Goal: Information Seeking & Learning: Understand process/instructions

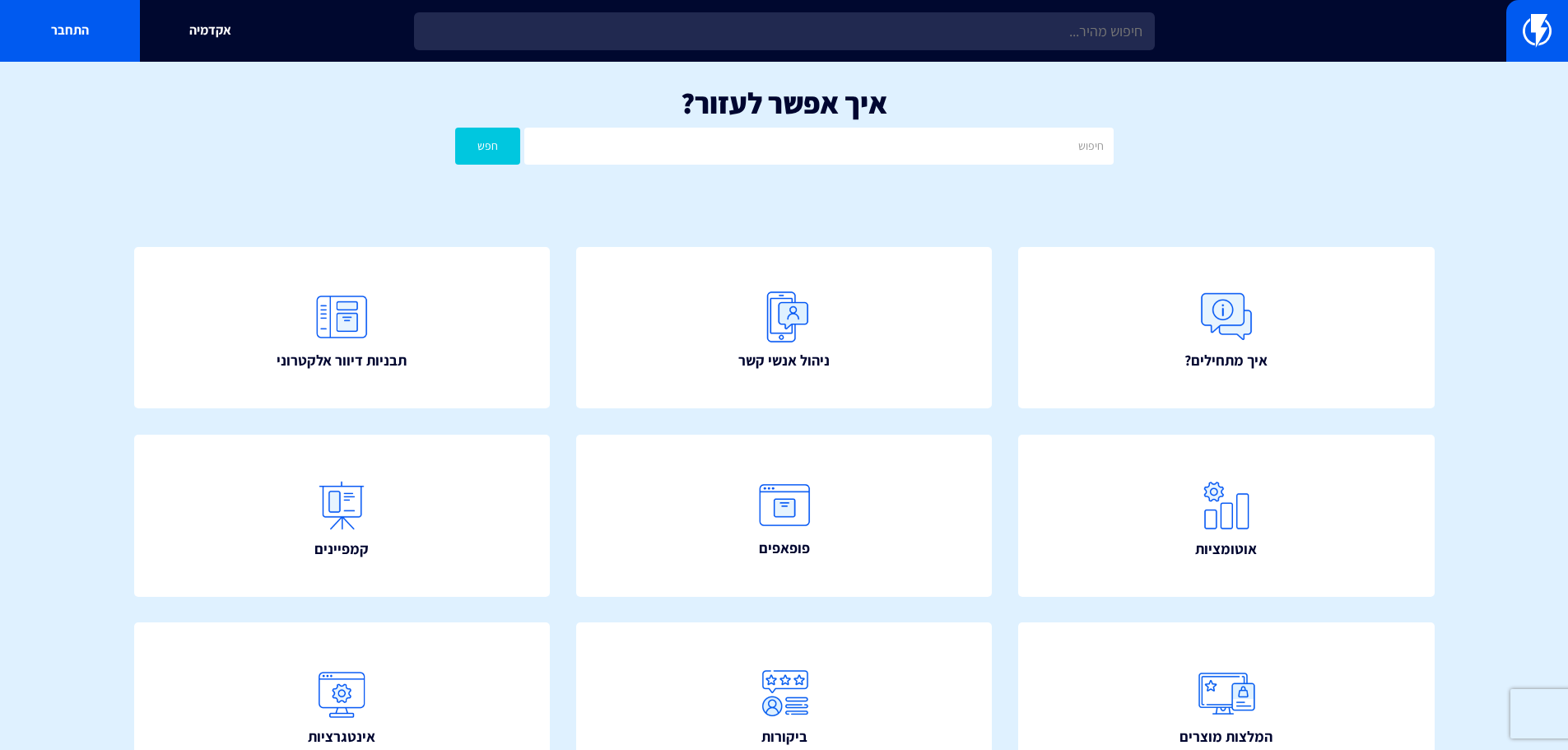
click at [1091, 57] on div "אקדמיה התחבר" at bounding box center [784, 30] width 1568 height 62
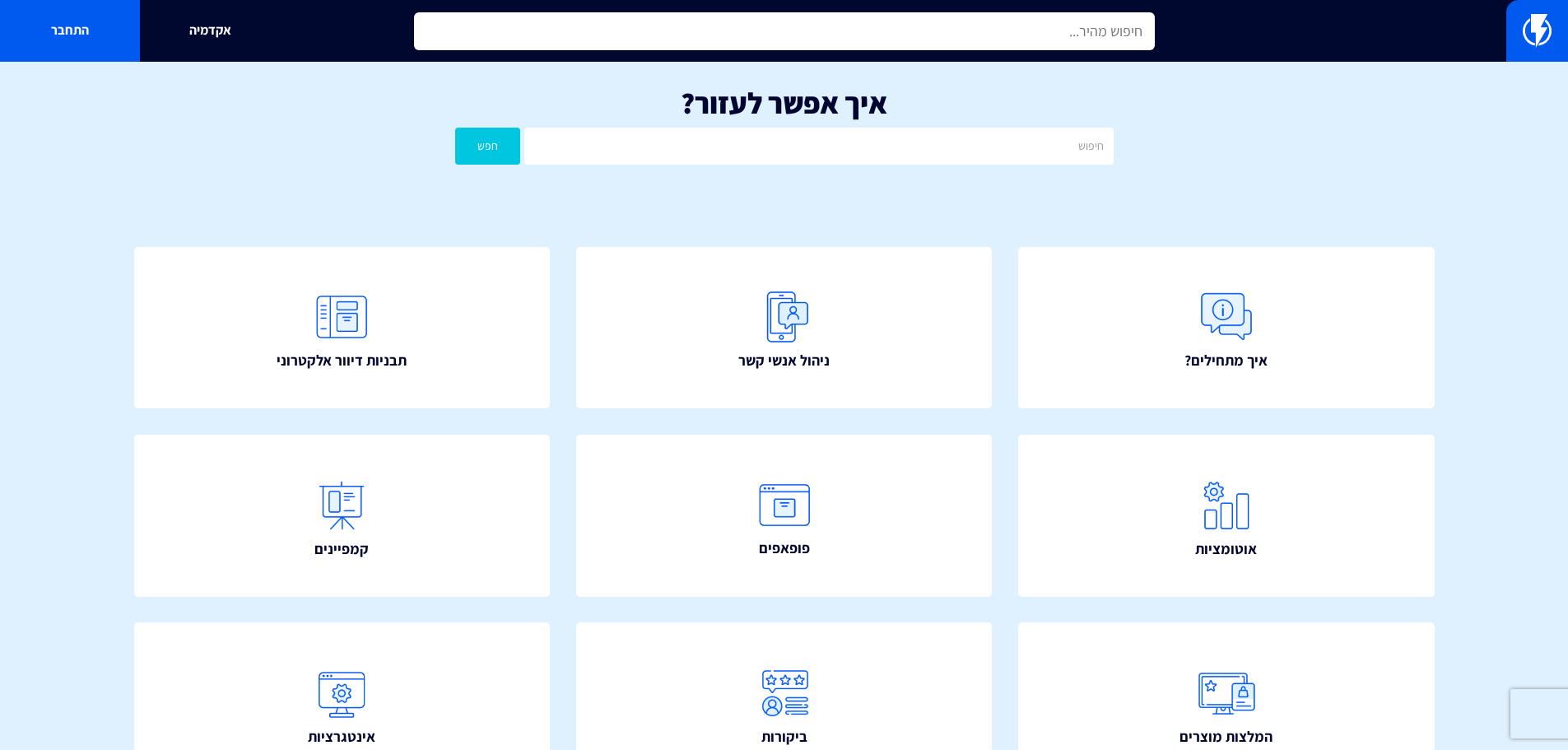
click at [1091, 28] on input "text" at bounding box center [784, 31] width 741 height 38
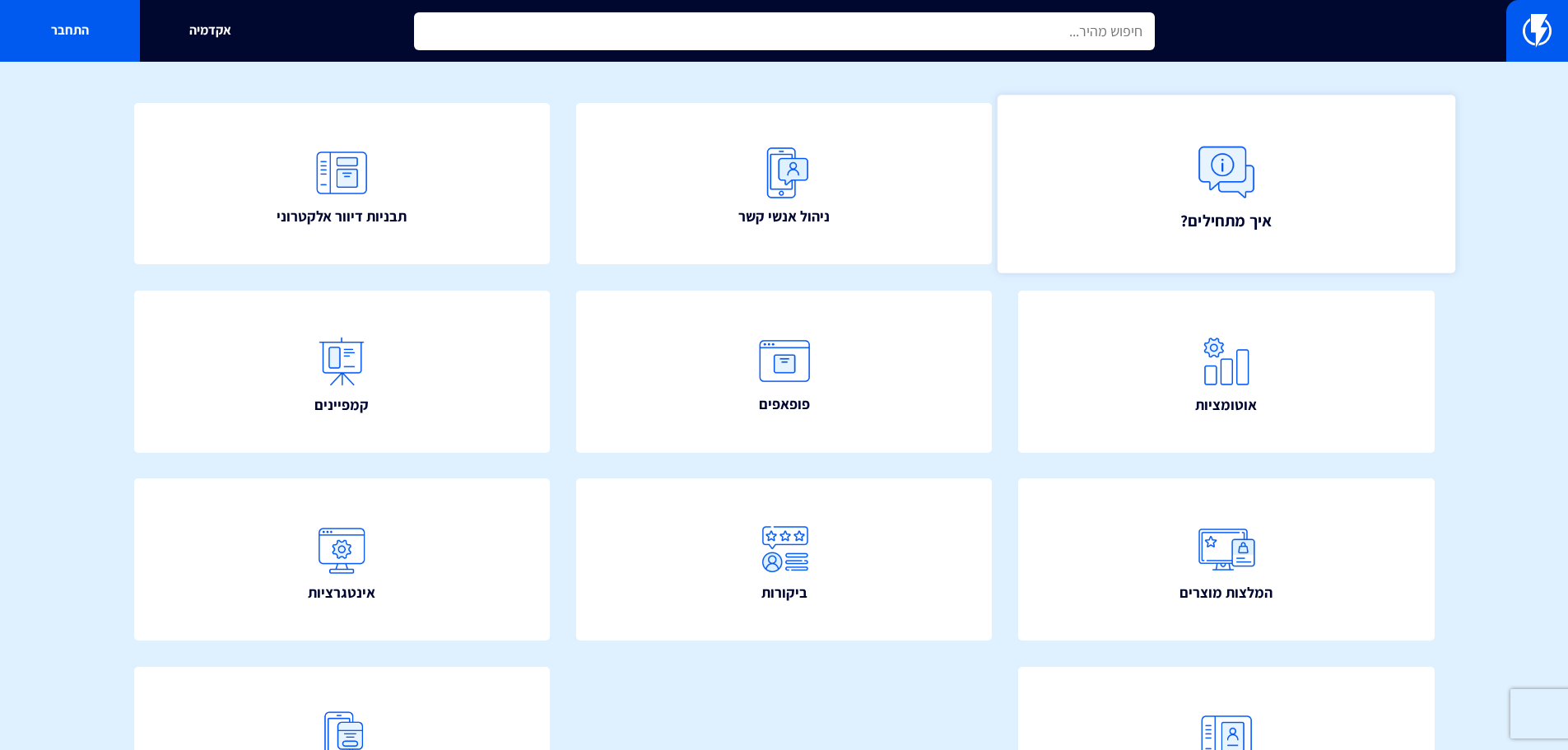
scroll to position [298, 0]
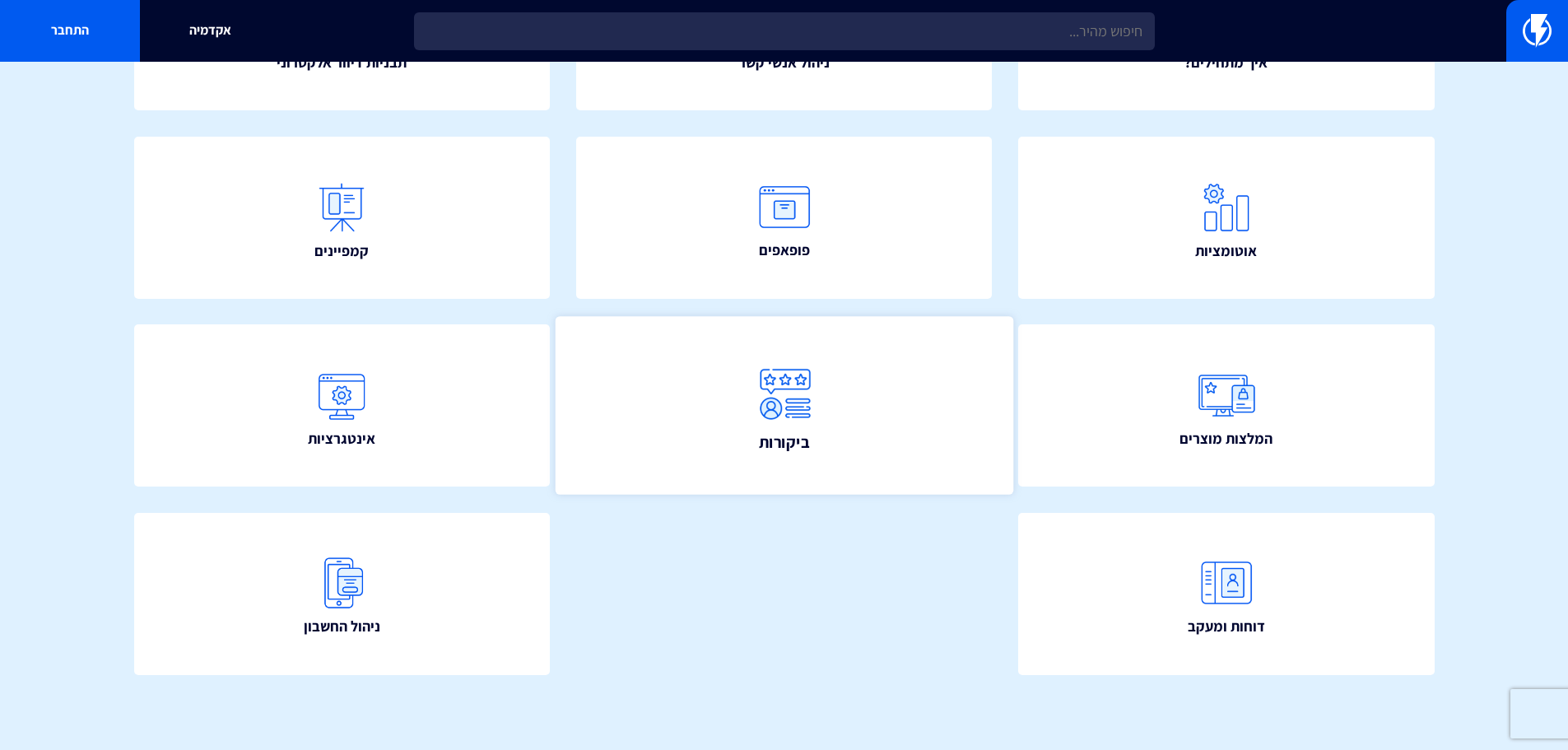
click at [752, 396] on img at bounding box center [785, 394] width 73 height 73
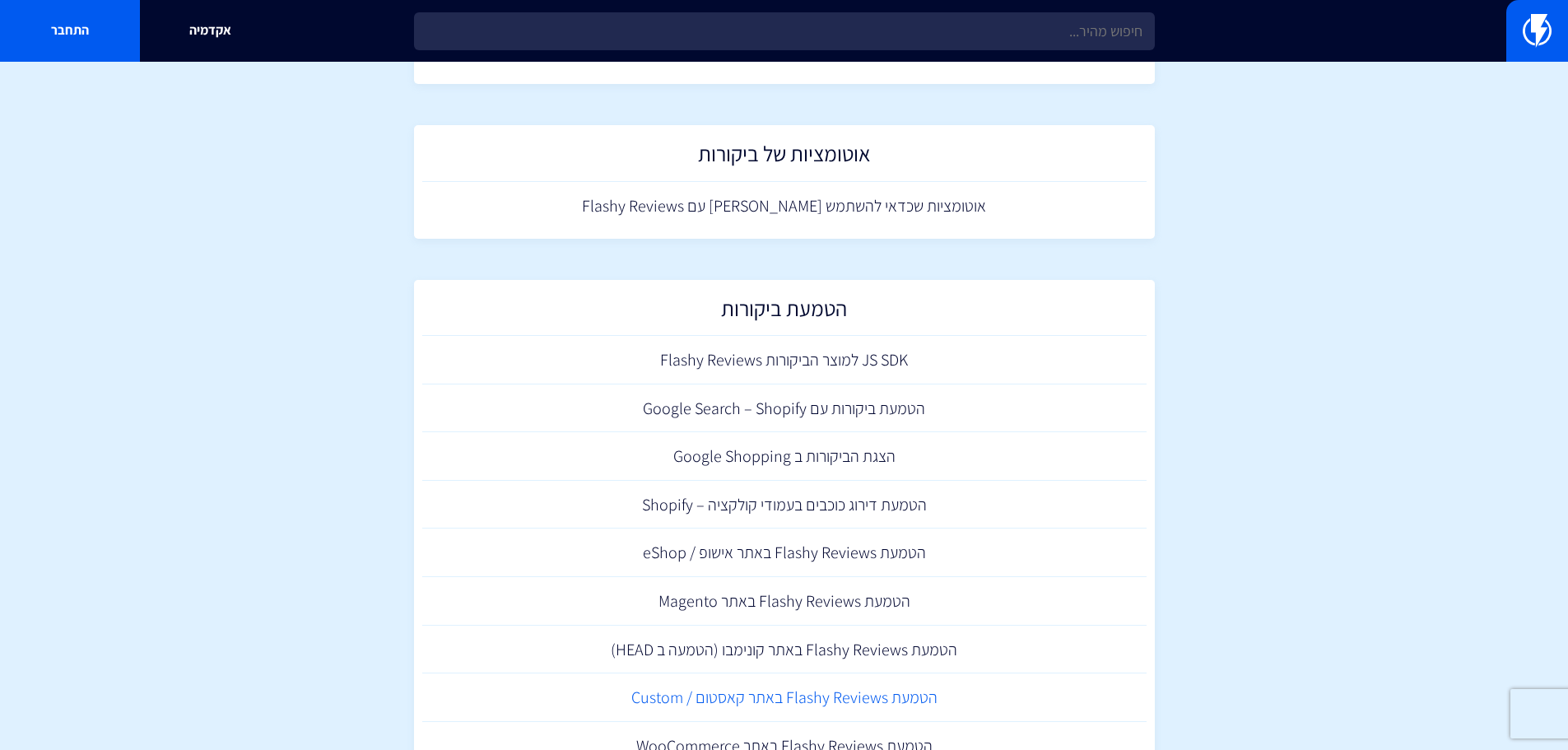
scroll to position [411, 0]
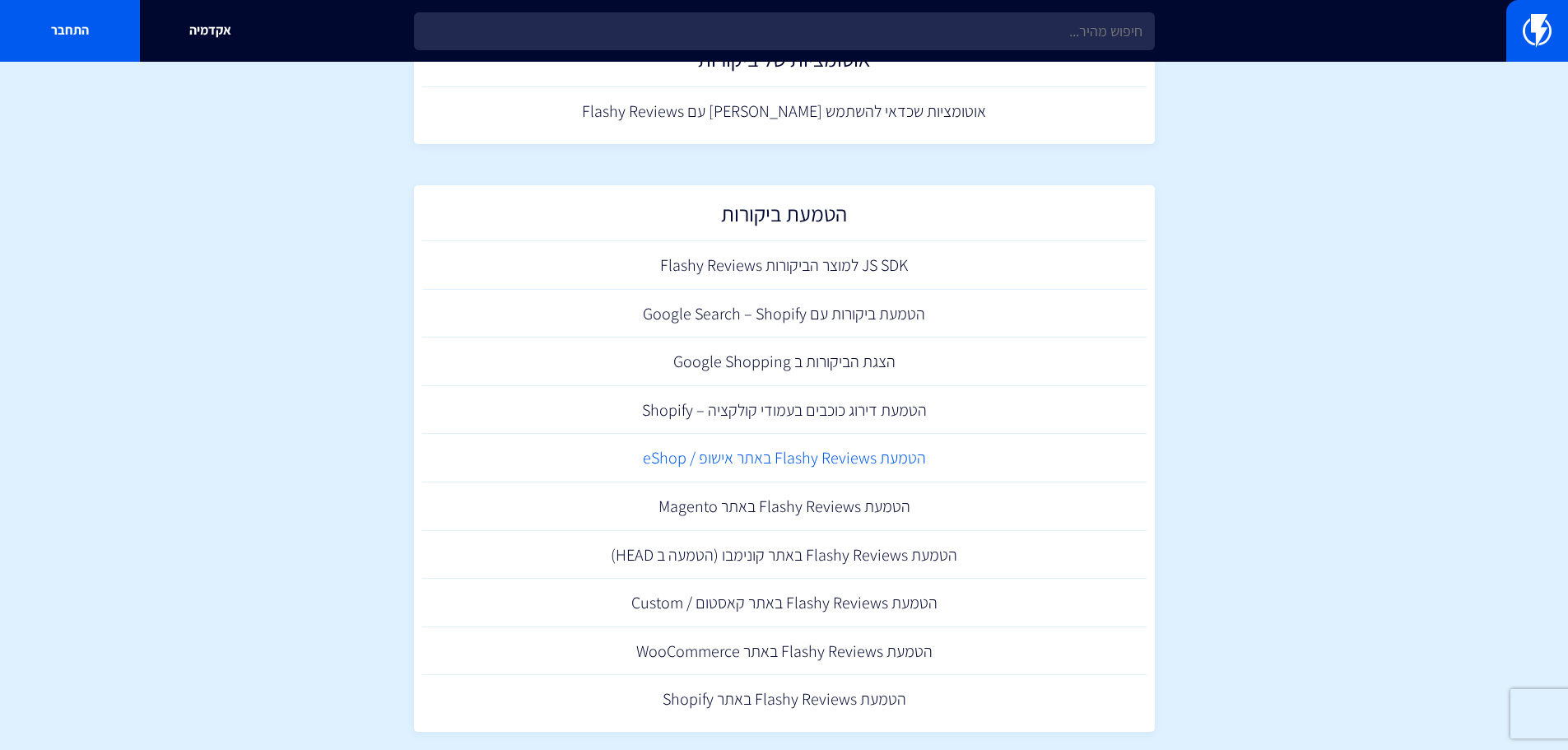
click at [774, 454] on link "הטמעת Flashy Reviews באתר אישופ / eShop" at bounding box center [784, 457] width 725 height 49
